Goal: Task Accomplishment & Management: Complete application form

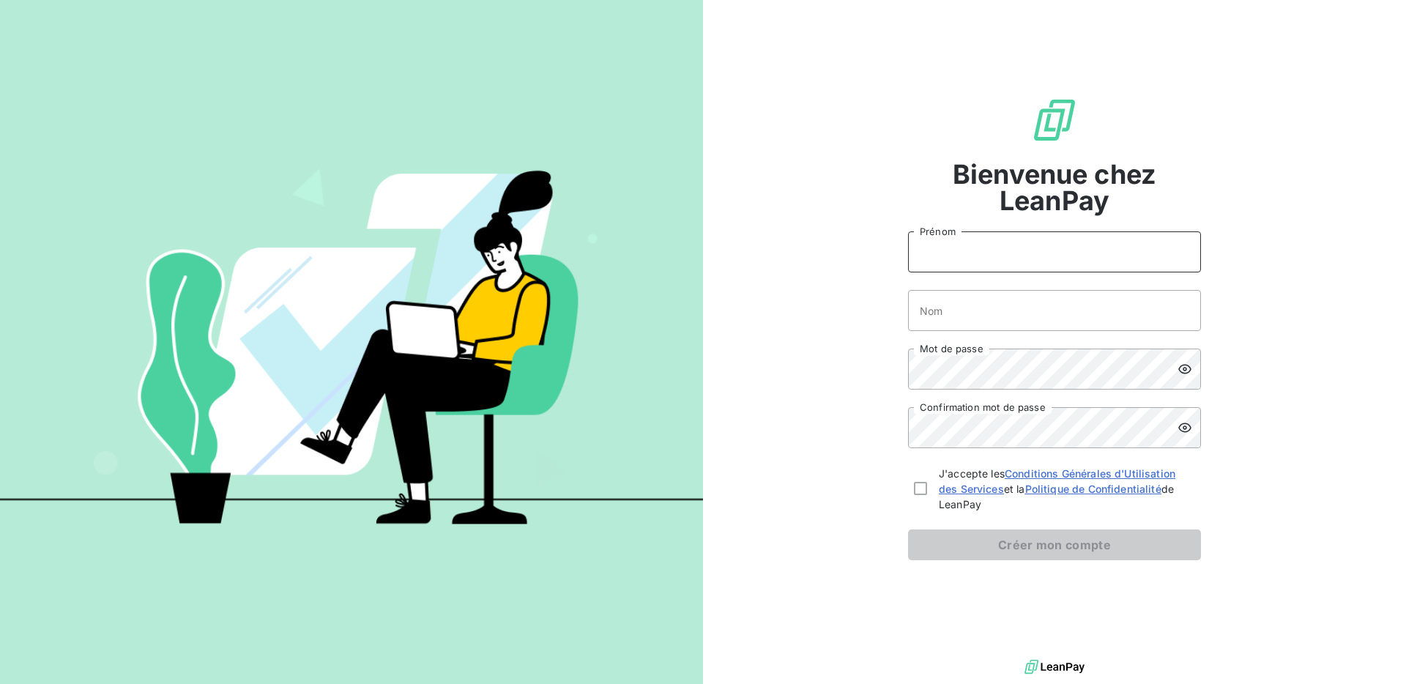
click at [1043, 248] on input "Prénom" at bounding box center [1054, 251] width 293 height 41
type input "[PERSON_NAME]"
click at [1010, 305] on input "Nom" at bounding box center [1054, 310] width 293 height 41
type input "Brandicourt"
click at [0, 683] on com-1password-button at bounding box center [0, 684] width 0 height 0
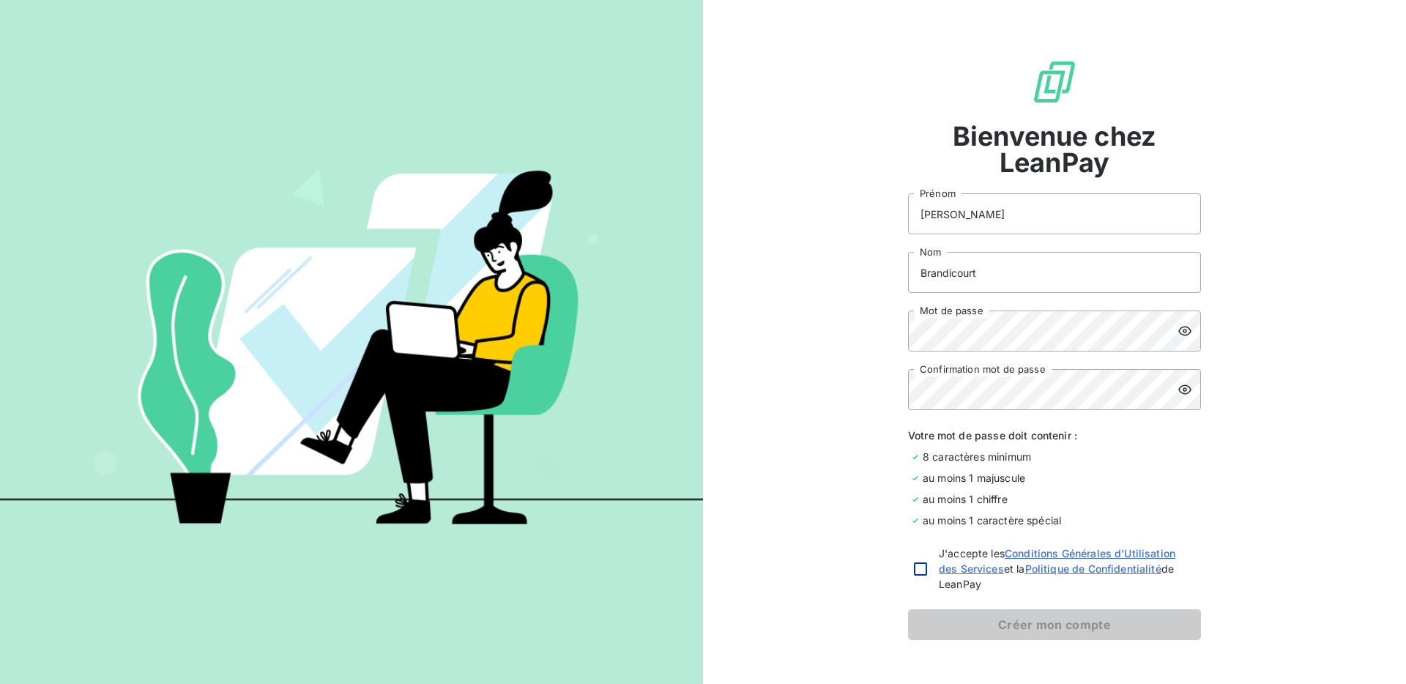
click at [915, 569] on div at bounding box center [920, 568] width 13 height 13
checkbox input "true"
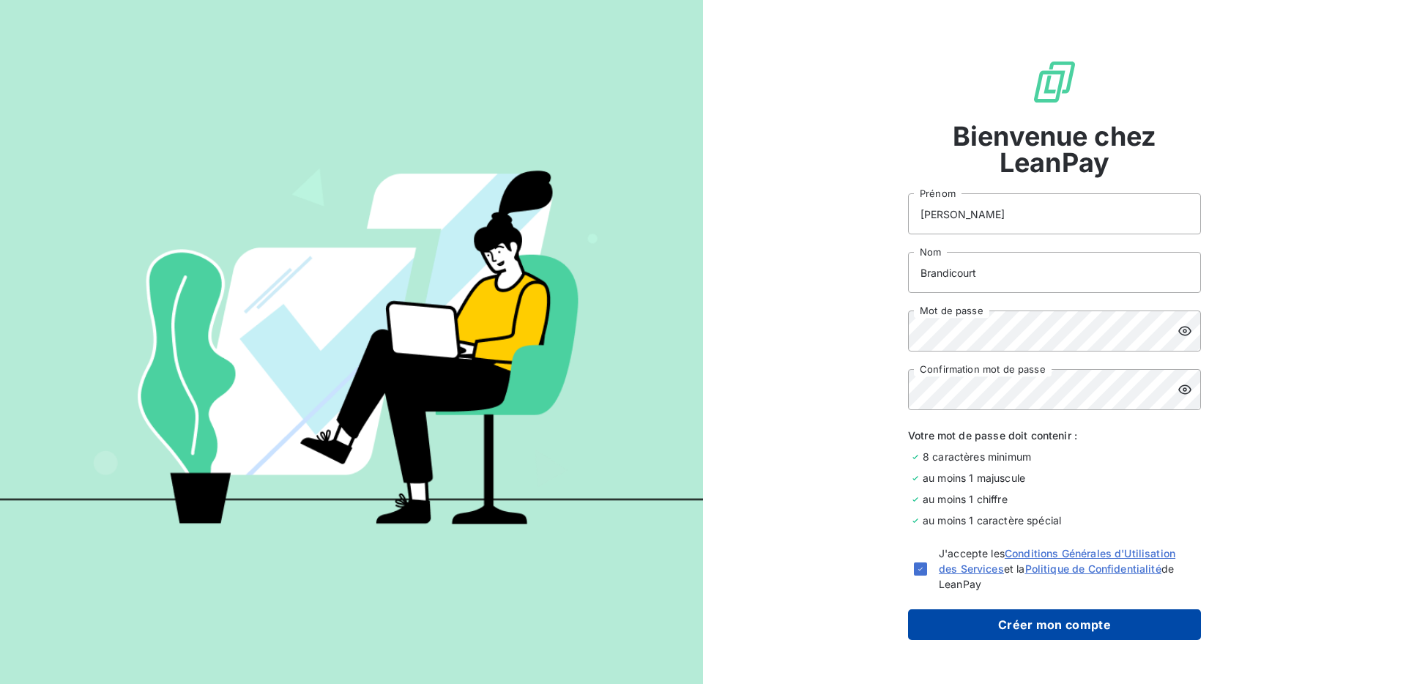
click at [1009, 623] on button "Créer mon compte" at bounding box center [1054, 624] width 293 height 31
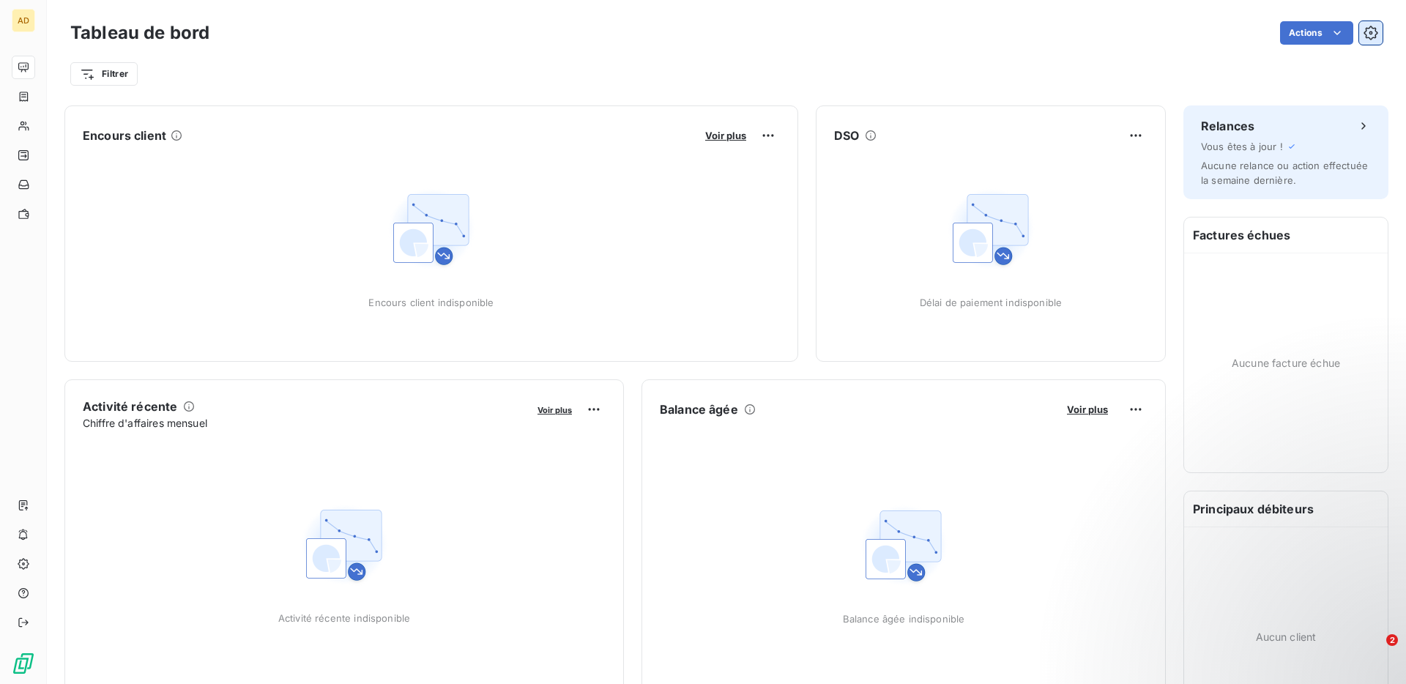
click at [1374, 31] on icon "button" at bounding box center [1370, 33] width 15 height 15
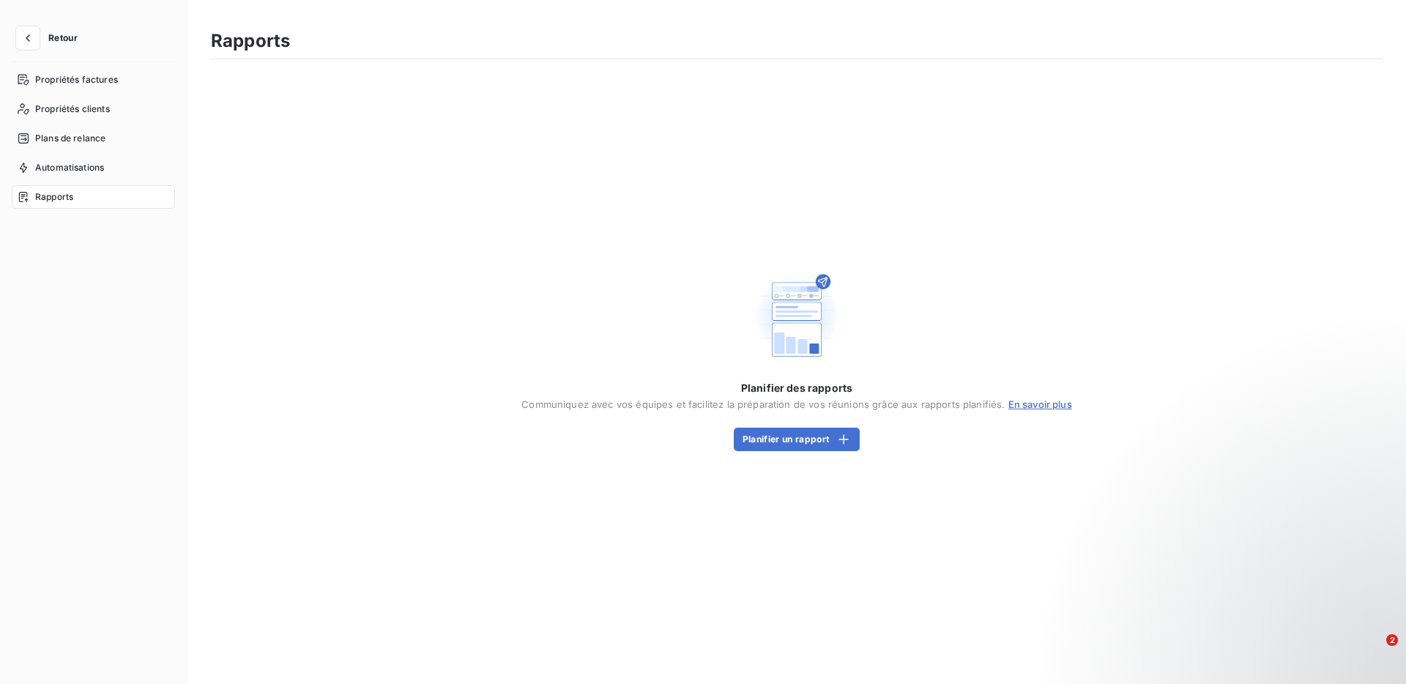
click at [6, 33] on div "Retour Propriétés factures Propriétés clients Plans de relance Automatisations …" at bounding box center [93, 342] width 187 height 684
click at [12, 23] on div "Retour Propriétés factures Propriétés clients Plans de relance Automatisations …" at bounding box center [93, 342] width 187 height 684
click at [26, 33] on icon "button" at bounding box center [28, 38] width 15 height 15
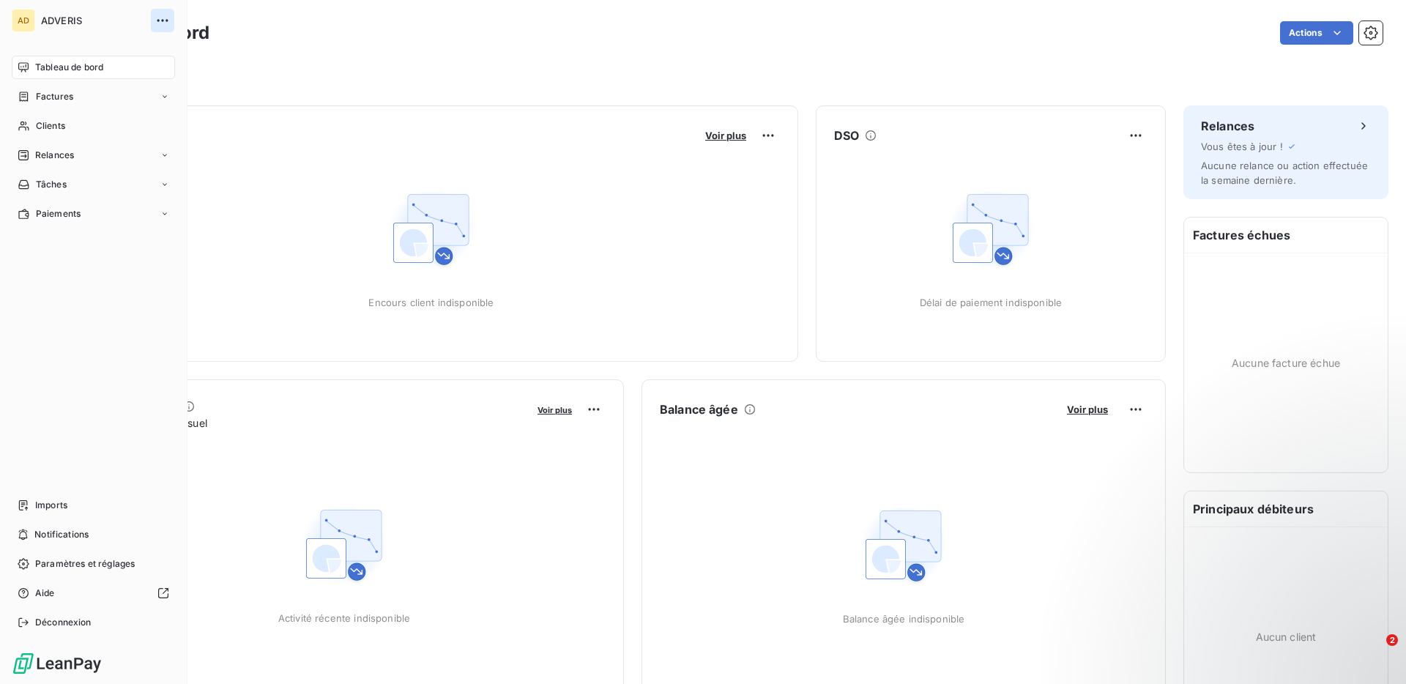
click at [162, 23] on icon "button" at bounding box center [162, 20] width 15 height 15
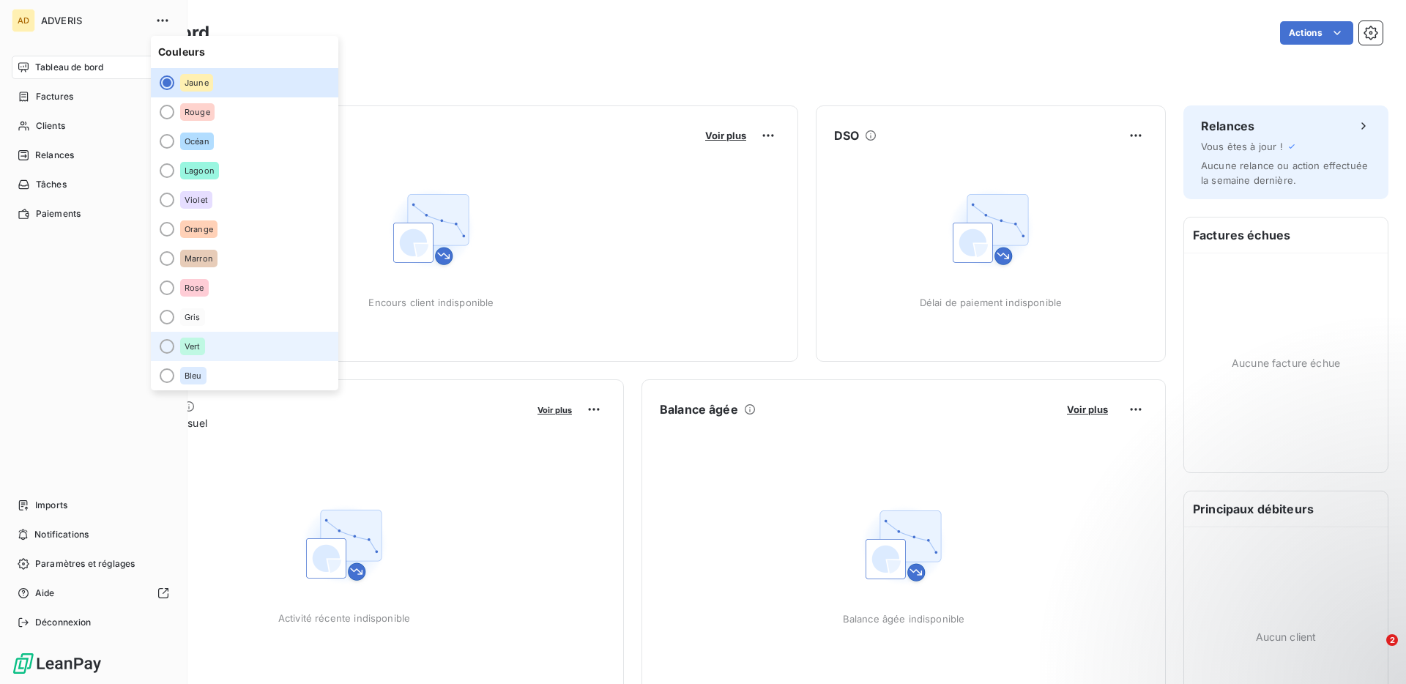
click at [169, 345] on div at bounding box center [167, 346] width 15 height 15
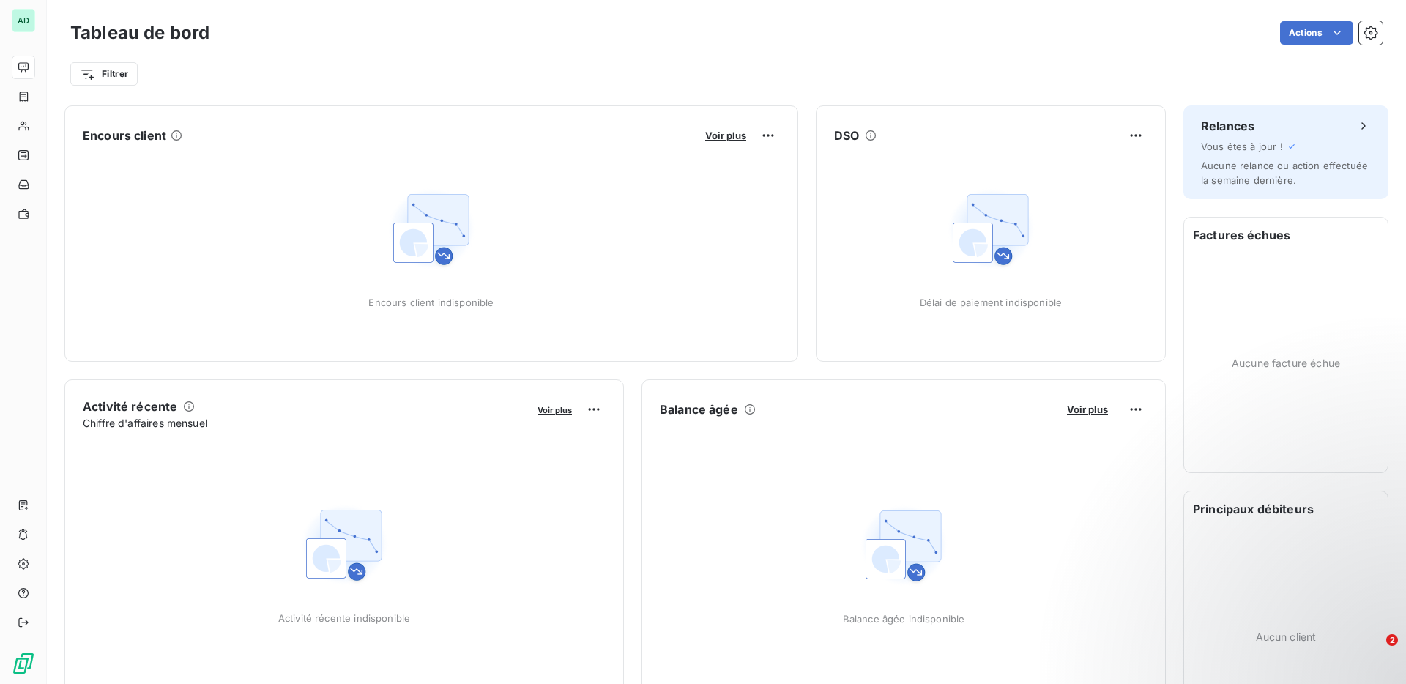
click at [469, 19] on div "Tableau de bord Actions" at bounding box center [726, 33] width 1312 height 31
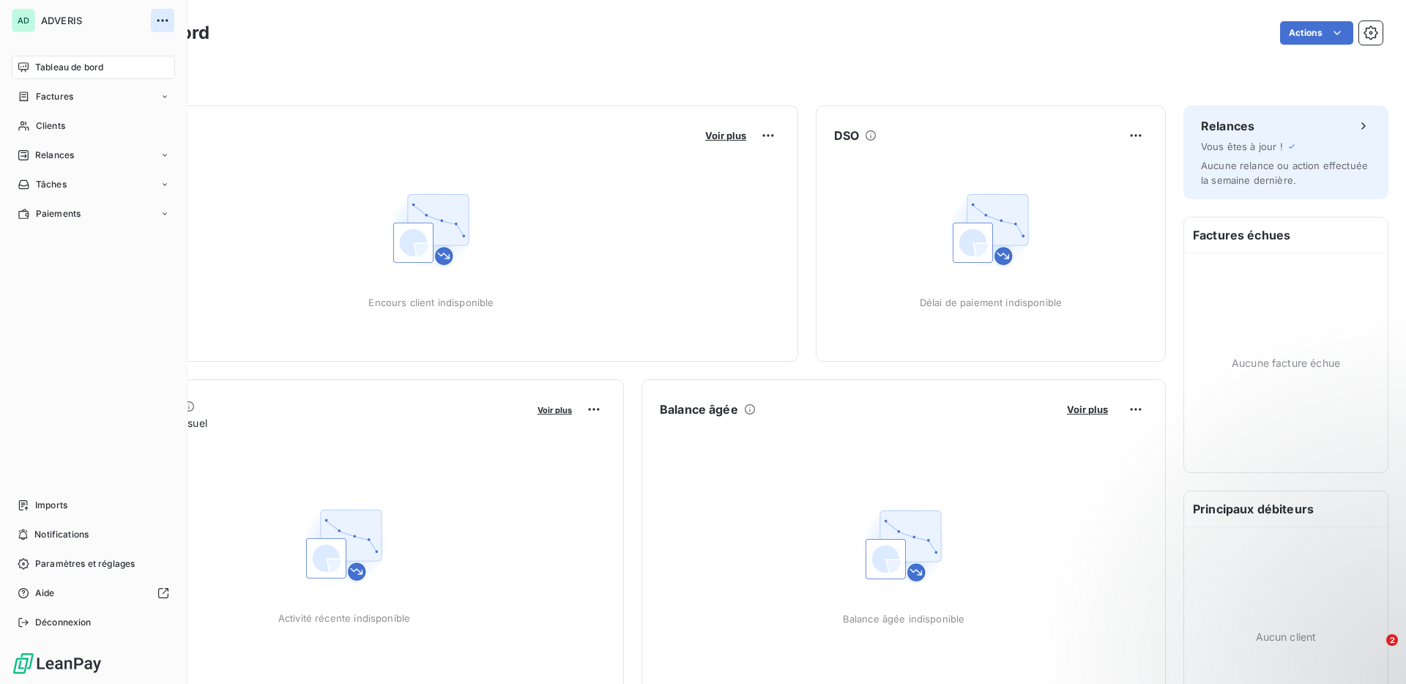
click at [166, 13] on icon "button" at bounding box center [162, 20] width 15 height 15
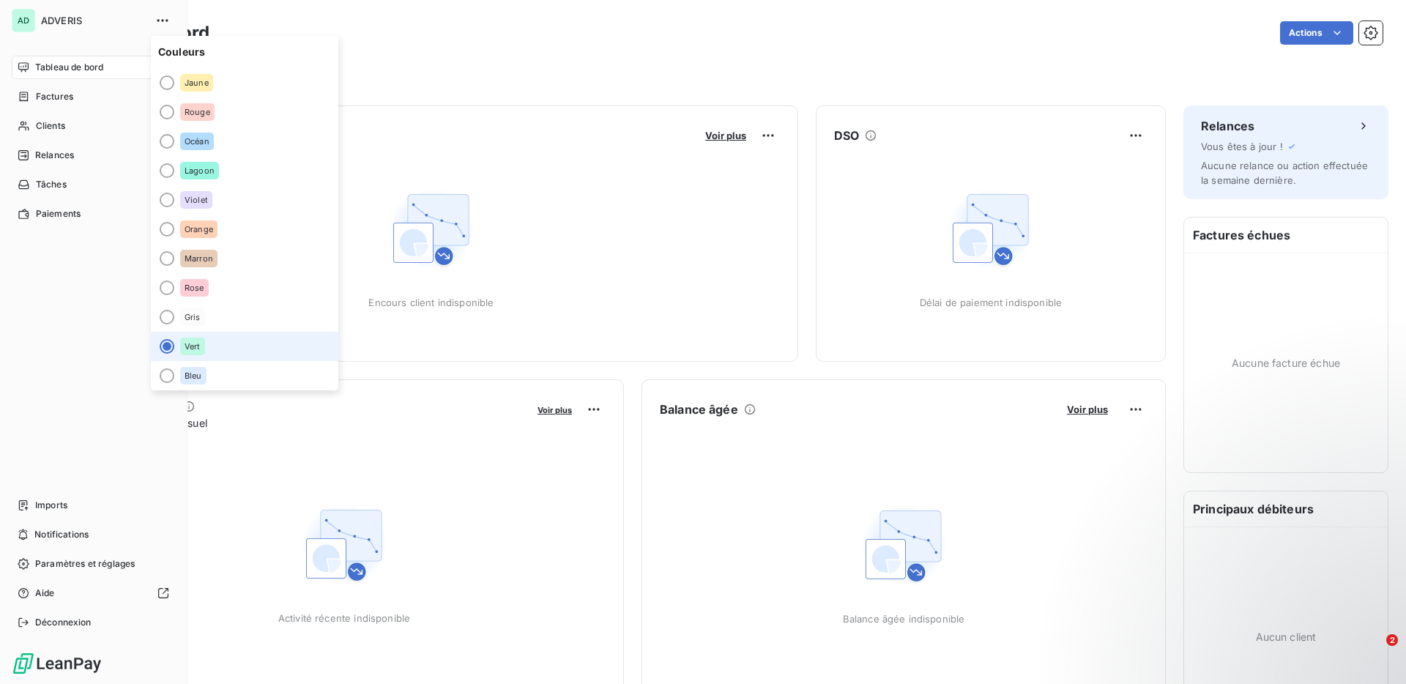
click at [52, 339] on div "Tableau de bord Factures Clients Relances Tâches Paiements Imports Notification…" at bounding box center [93, 345] width 163 height 578
click at [77, 619] on span "Déconnexion" at bounding box center [63, 622] width 56 height 13
